Goal: Task Accomplishment & Management: Complete application form

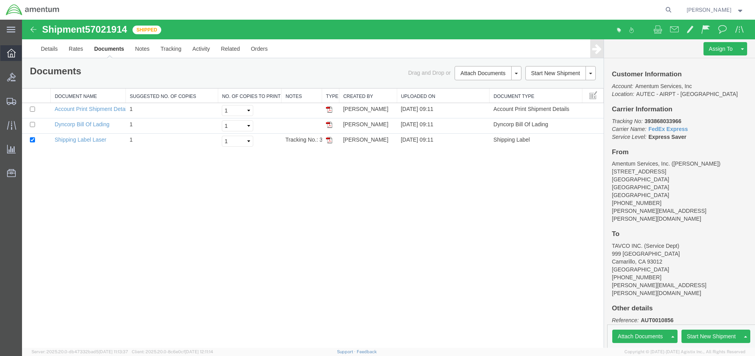
click at [12, 54] on icon at bounding box center [11, 53] width 9 height 9
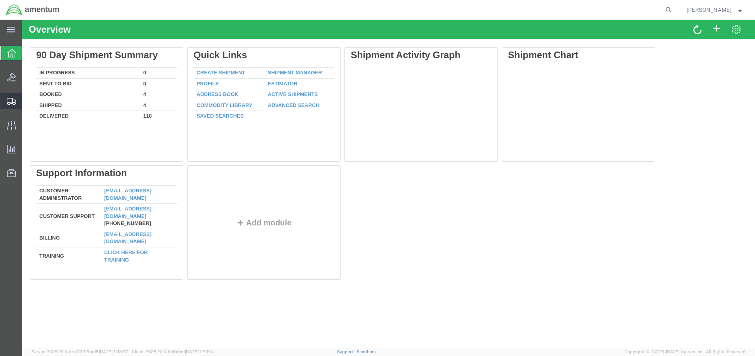
click at [0, 0] on span "Create Shipment" at bounding box center [0, 0] width 0 height 0
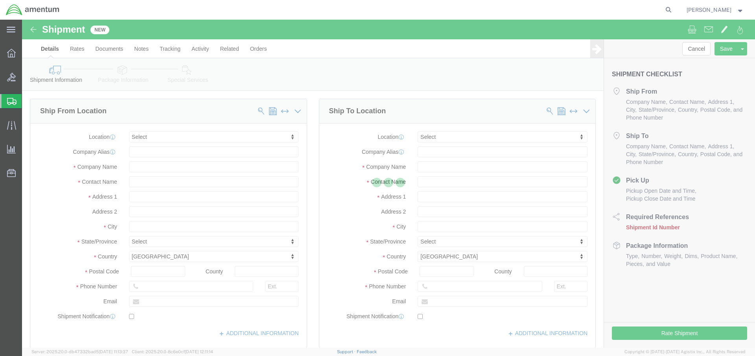
select select
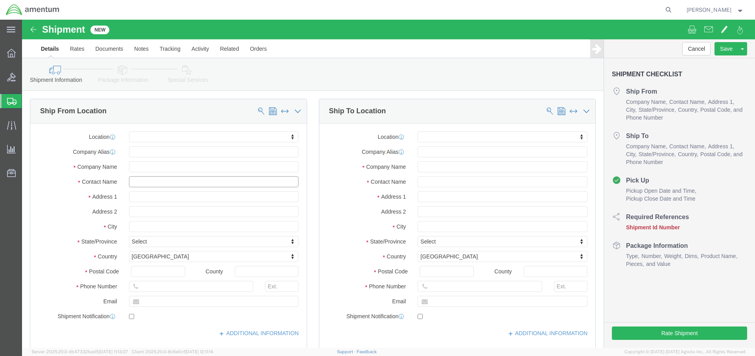
click input "text"
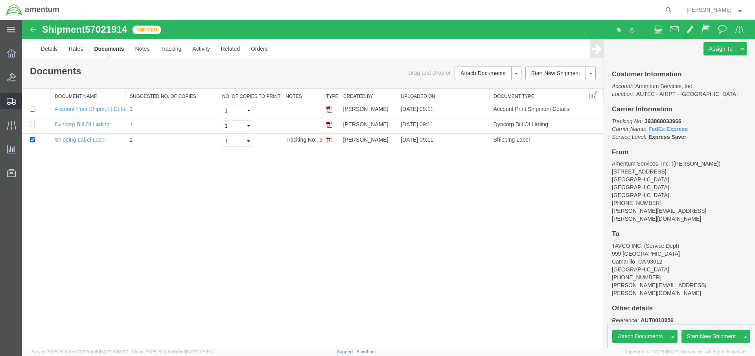
click at [0, 0] on span "Create Shipment" at bounding box center [0, 0] width 0 height 0
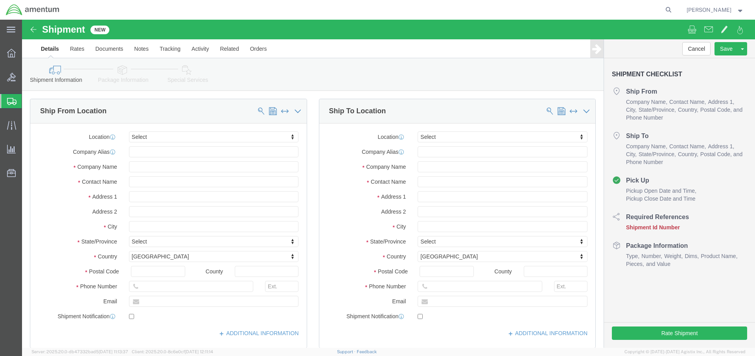
select select
click input "text"
type input "[PERSON_NAME]"
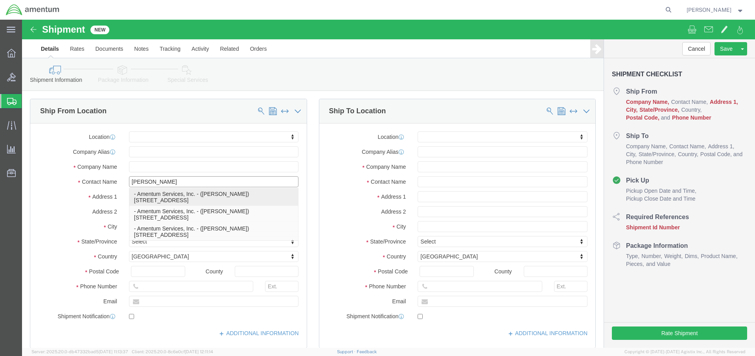
click p "- Amentum Services, Inc. - ([PERSON_NAME]) [STREET_ADDRESS]"
select select "FL"
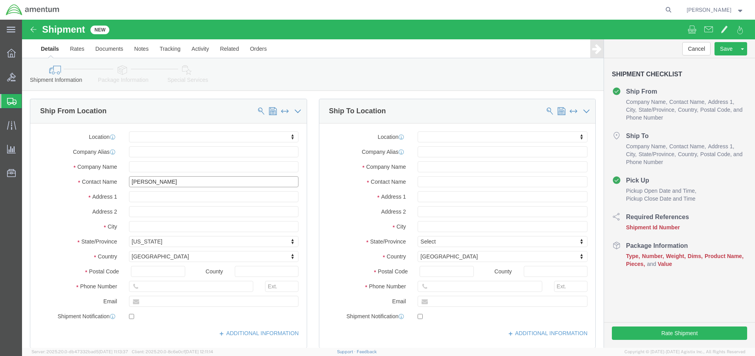
type input "[PERSON_NAME]"
click input "text"
click input "Pacific"
drag, startPoint x: 417, startPoint y: 163, endPoint x: 379, endPoint y: 162, distance: 38.6
click div "Contact Name Pacific"
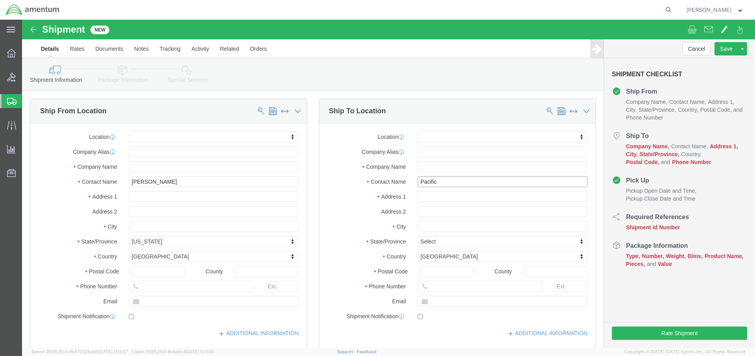
type input "Pacific"
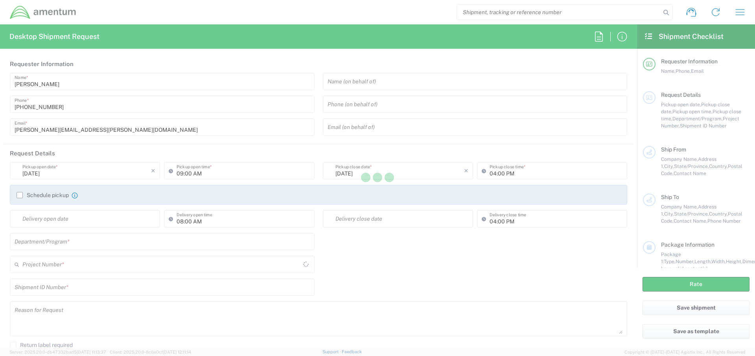
type input "[GEOGRAPHIC_DATA]"
type input "AUTEC"
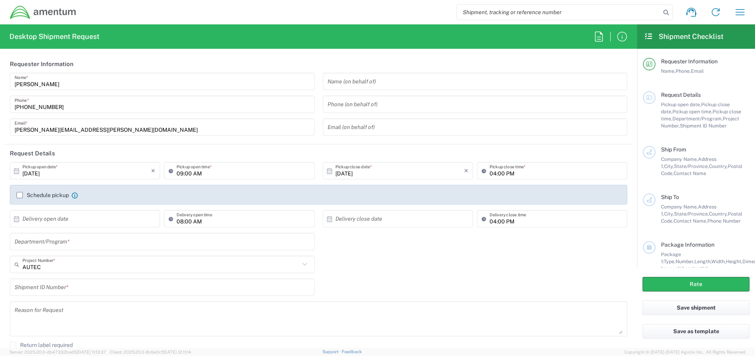
click at [386, 84] on input "text" at bounding box center [475, 82] width 295 height 14
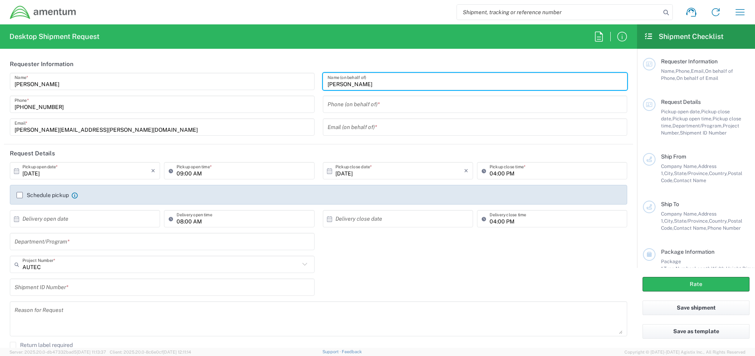
type input "[PERSON_NAME]"
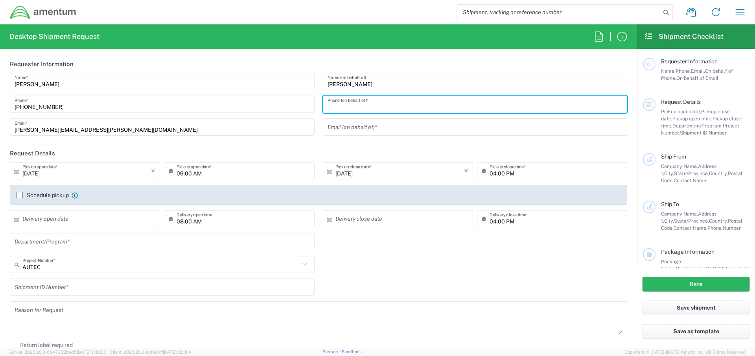
click at [368, 104] on input "tel" at bounding box center [475, 105] width 295 height 14
type input "5616555155"
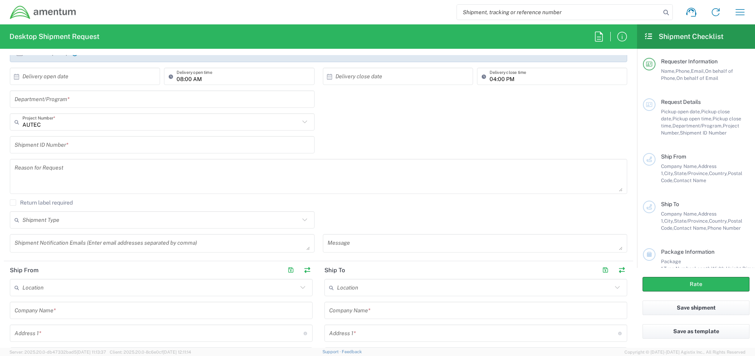
scroll to position [157, 0]
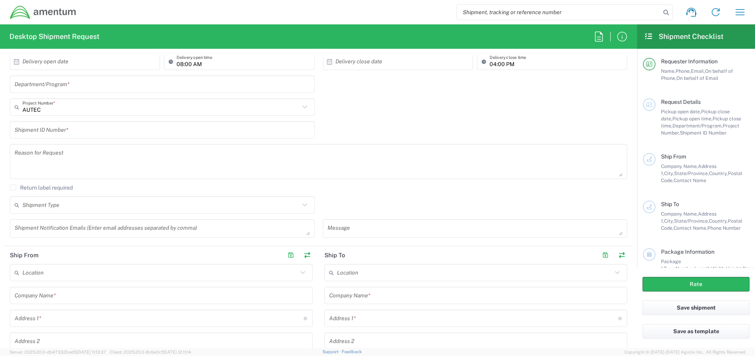
type input "Connie.l.trujillo.ctr@us.navy.mil"
click at [77, 87] on input "text" at bounding box center [162, 84] width 295 height 14
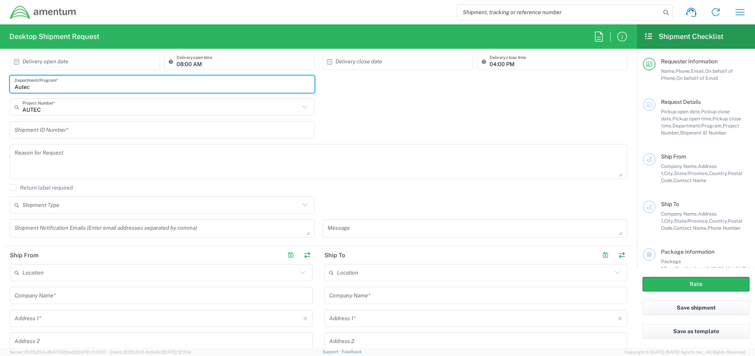
type input "Autec"
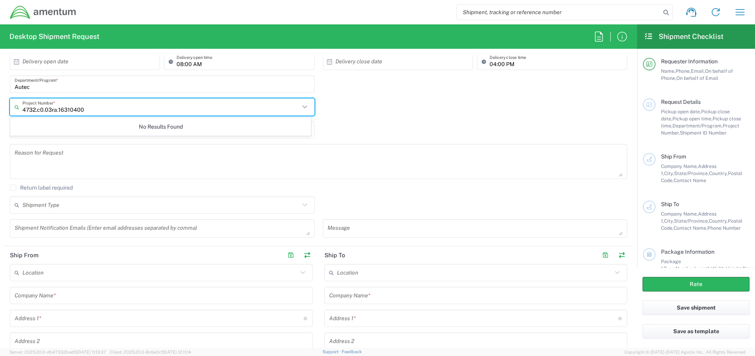
type input "4732.c0.03ra.16310400."
